Goal: Check status

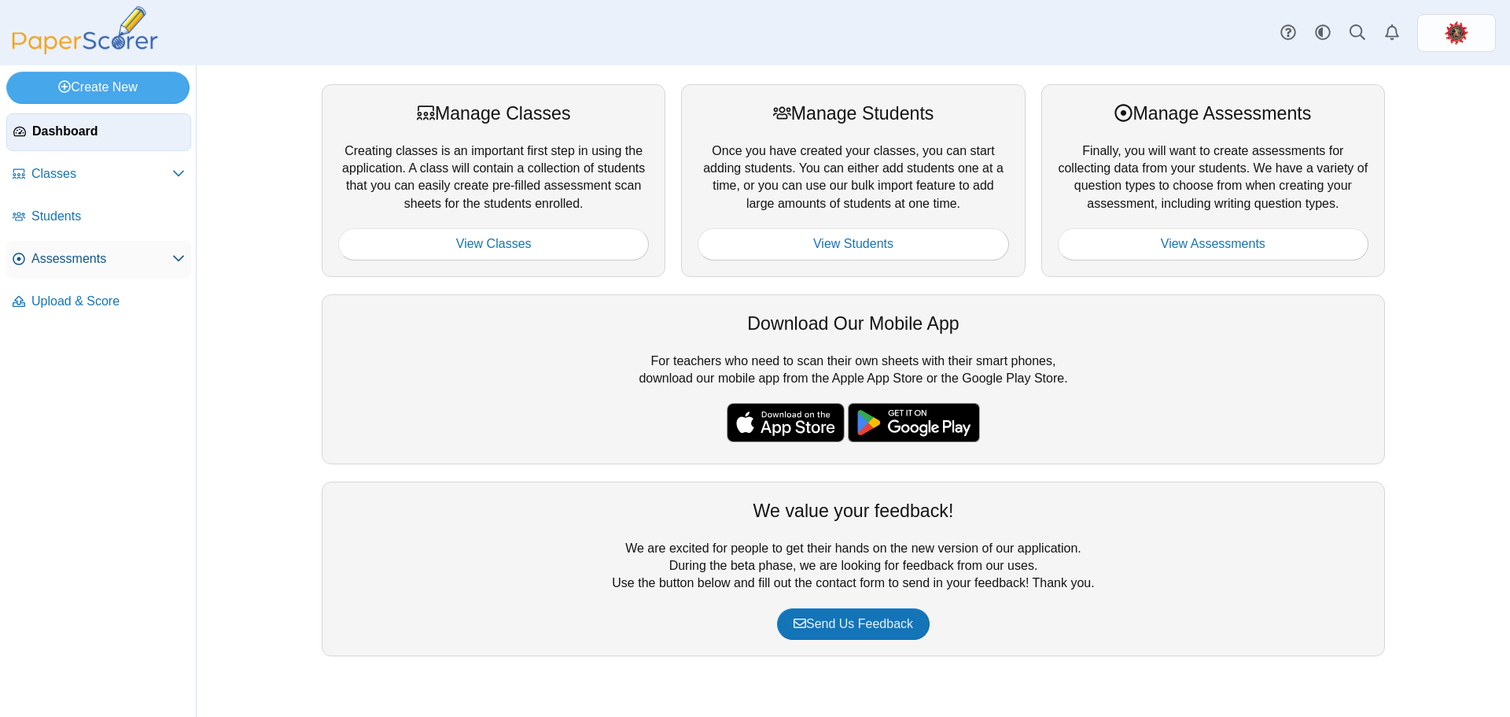
click at [57, 254] on span "Assessments" at bounding box center [101, 258] width 141 height 17
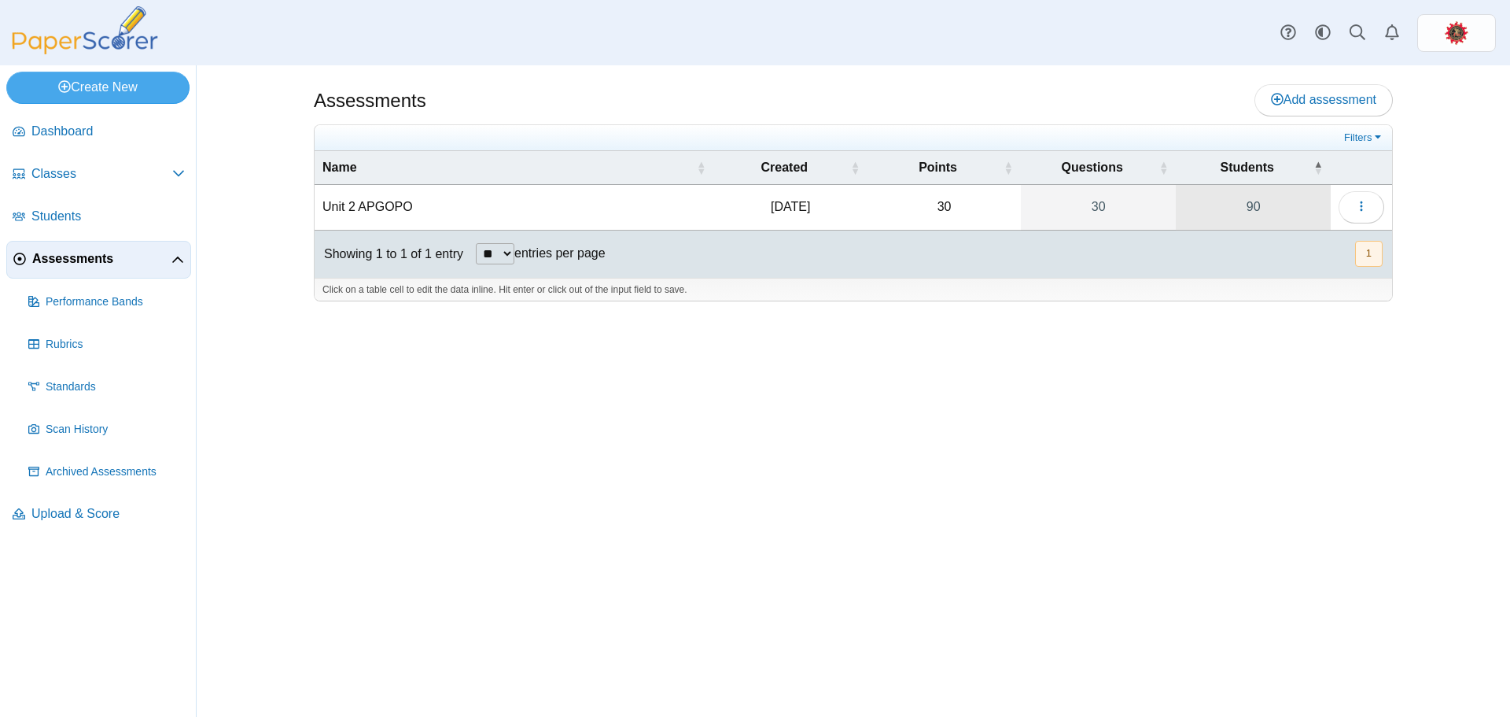
click at [1259, 197] on link "90" at bounding box center [1253, 207] width 155 height 44
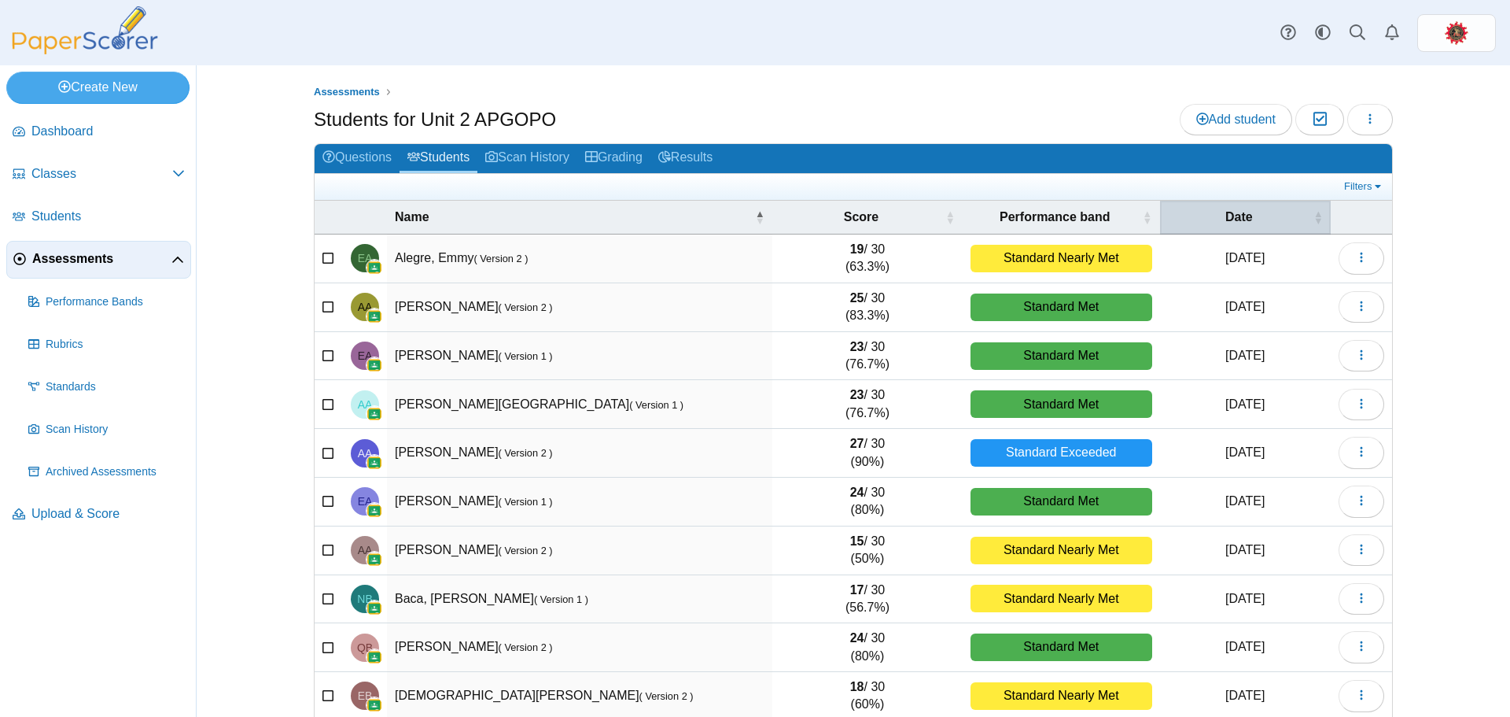
click at [1269, 218] on span "Date" at bounding box center [1239, 216] width 142 height 17
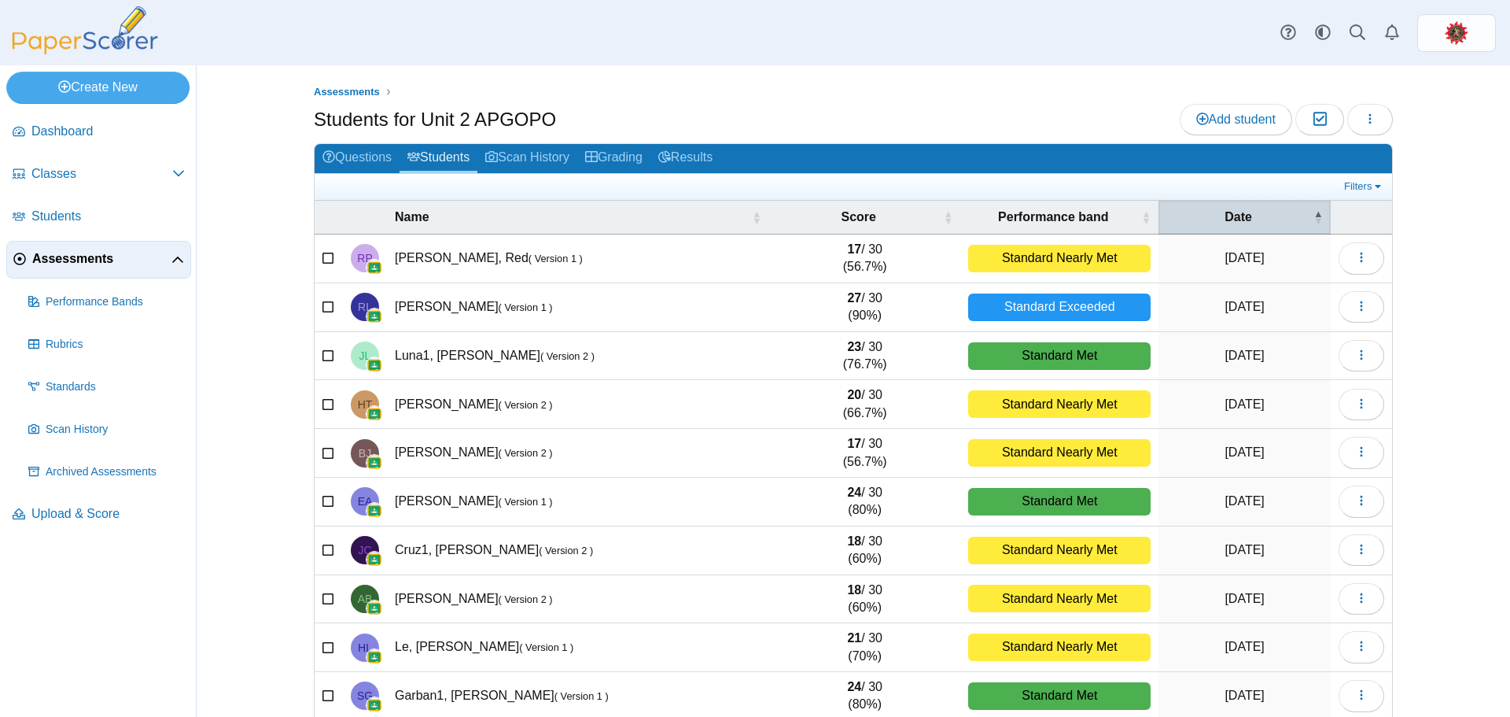
click at [1261, 218] on span "Date" at bounding box center [1239, 216] width 144 height 17
